Goal: Information Seeking & Learning: Learn about a topic

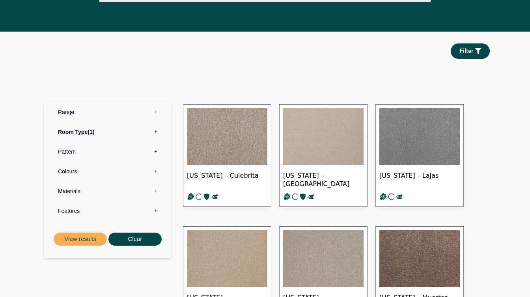
scroll to position [275, 0]
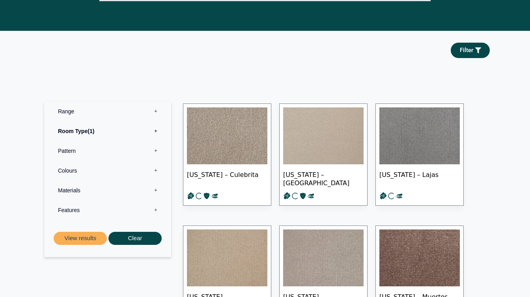
click at [155, 151] on label "Pattern 0" at bounding box center [107, 151] width 115 height 20
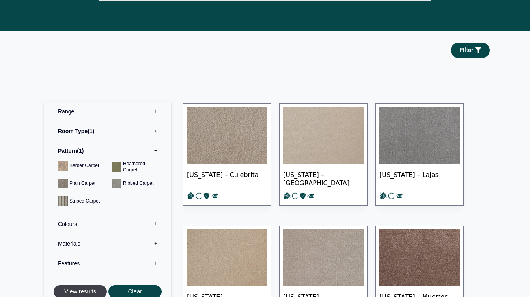
click at [89, 291] on button "View results" at bounding box center [80, 291] width 53 height 13
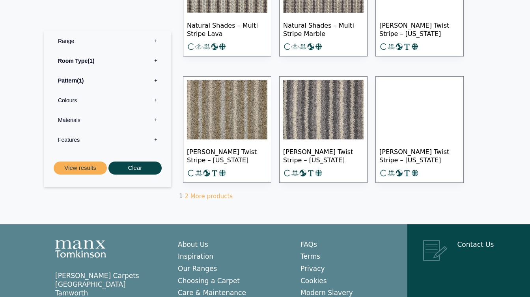
scroll to position [521, 0]
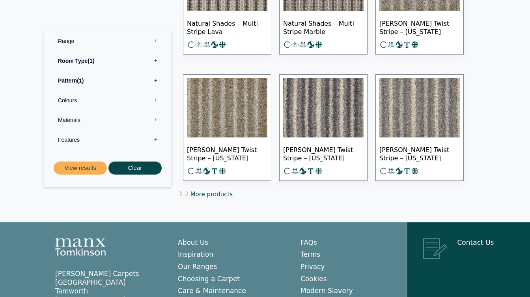
click at [191, 192] on link "More products" at bounding box center [212, 194] width 42 height 7
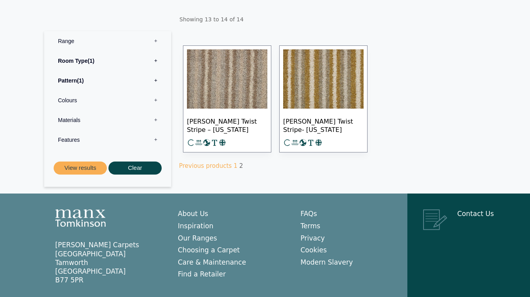
scroll to position [177, 0]
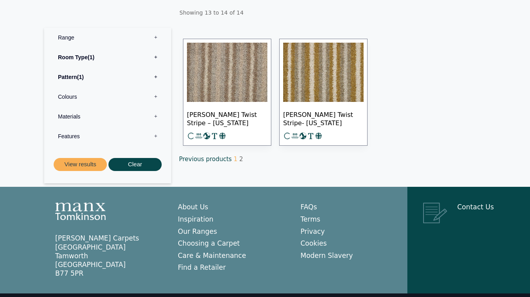
click at [193, 157] on link "Previous products" at bounding box center [205, 158] width 53 height 7
click at [154, 77] on label "Pattern 1" at bounding box center [107, 77] width 115 height 20
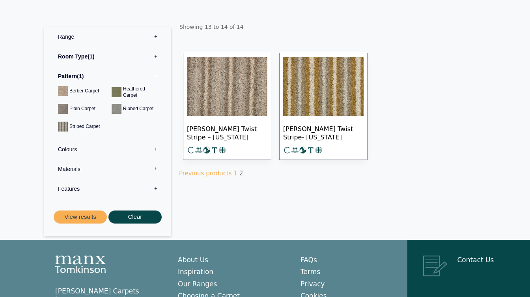
scroll to position [163, 0]
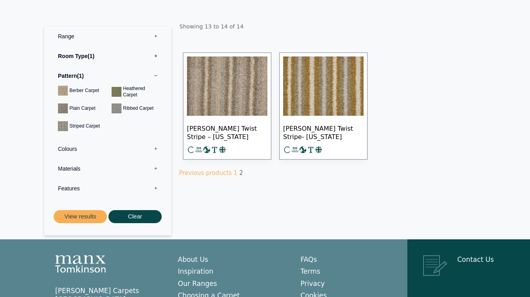
click at [156, 75] on label "Pattern 1" at bounding box center [107, 76] width 115 height 20
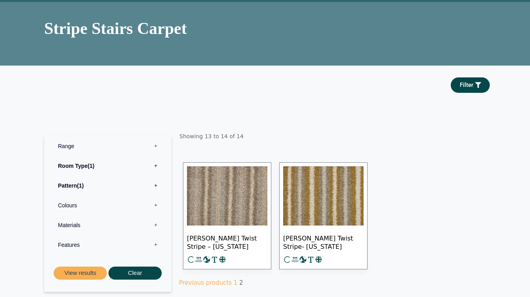
scroll to position [50, 0]
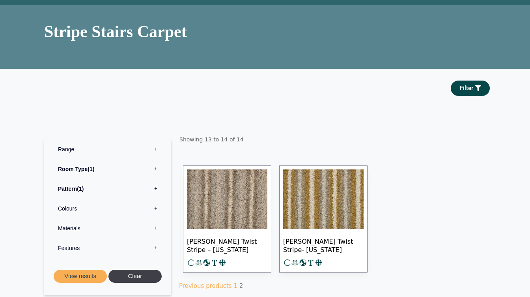
click at [123, 274] on button "Clear" at bounding box center [135, 276] width 53 height 13
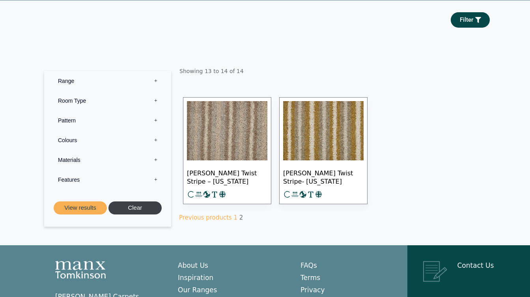
scroll to position [119, 0]
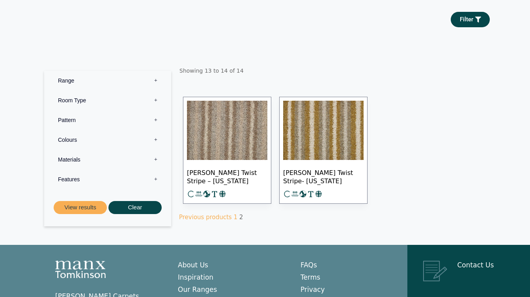
click at [155, 160] on label "Materials 0" at bounding box center [107, 160] width 115 height 20
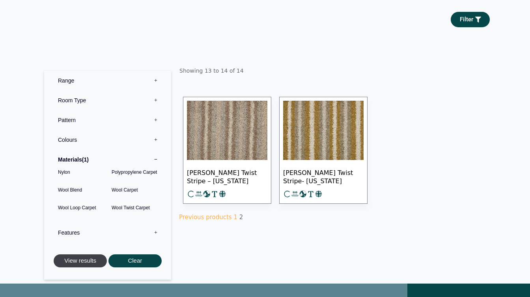
click at [84, 260] on button "View results" at bounding box center [80, 260] width 53 height 13
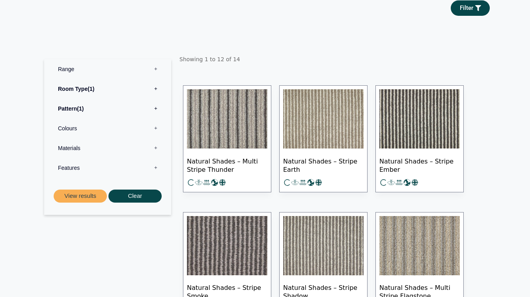
scroll to position [137, 0]
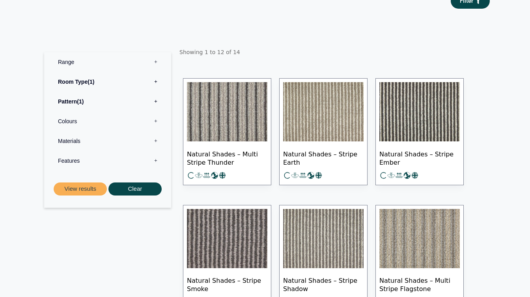
click at [155, 141] on label "Materials 0" at bounding box center [107, 141] width 115 height 20
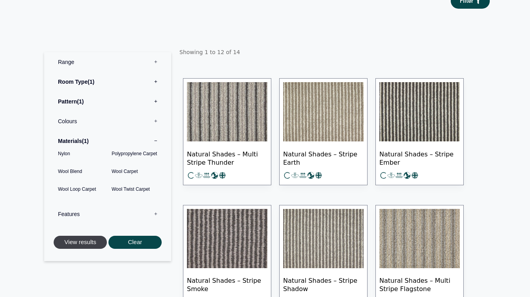
click at [79, 244] on button "View results" at bounding box center [80, 242] width 53 height 13
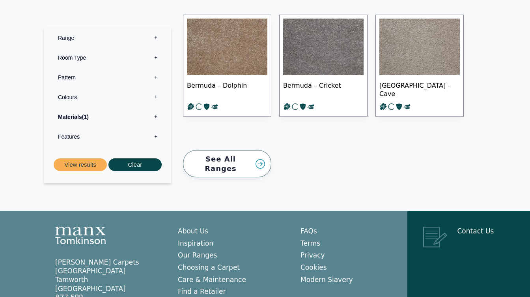
scroll to position [1339, 0]
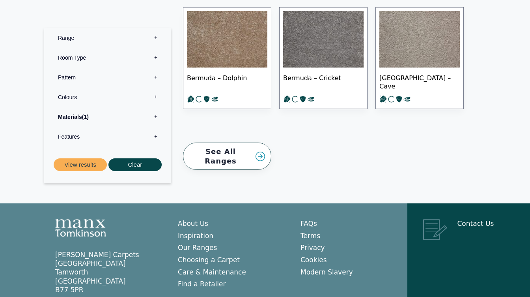
click at [229, 152] on link "See All Ranges" at bounding box center [227, 155] width 88 height 27
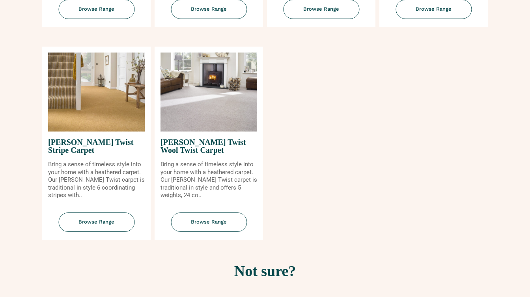
scroll to position [932, 0]
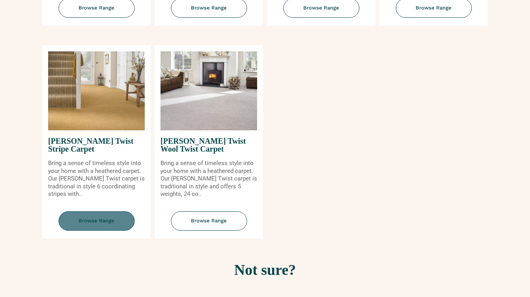
click at [84, 219] on span "Browse Range" at bounding box center [96, 220] width 76 height 19
